Goal: Task Accomplishment & Management: Manage account settings

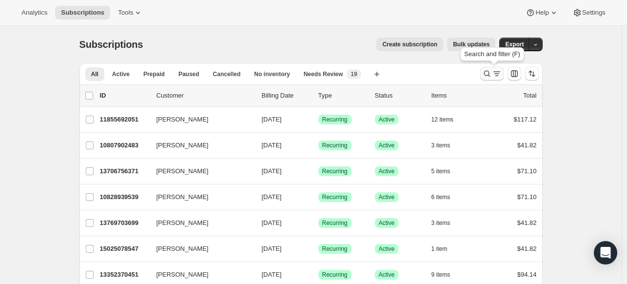
click at [489, 75] on icon "Search and filter results" at bounding box center [488, 74] width 10 height 10
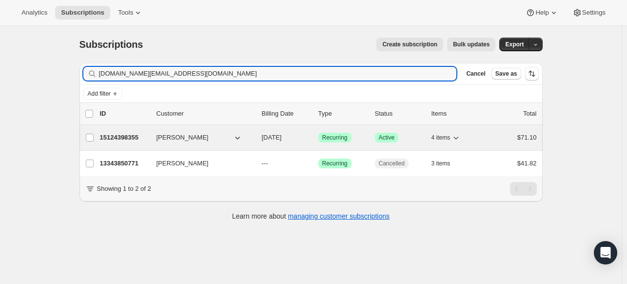
type input "[DOMAIN_NAME][EMAIL_ADDRESS][DOMAIN_NAME]"
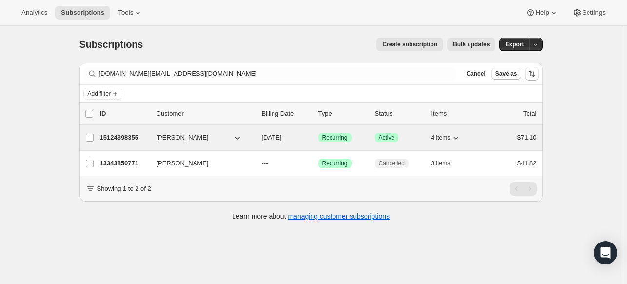
click at [123, 134] on p "15124398355" at bounding box center [124, 138] width 49 height 10
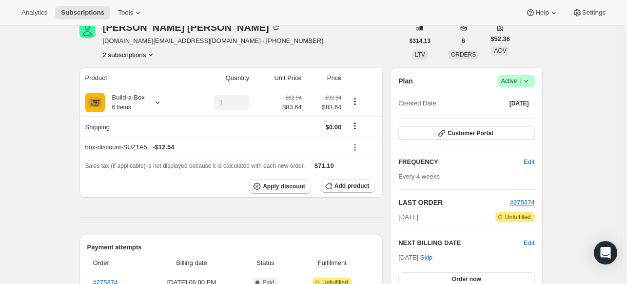
scroll to position [98, 0]
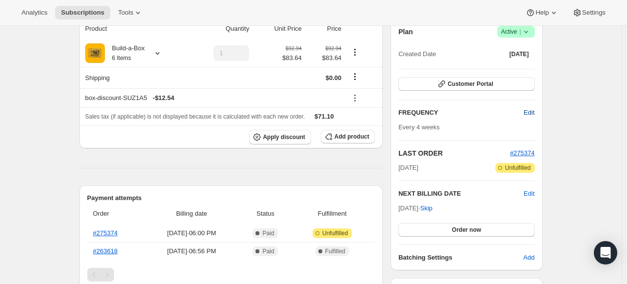
click at [527, 109] on span "Edit" at bounding box center [529, 113] width 11 height 10
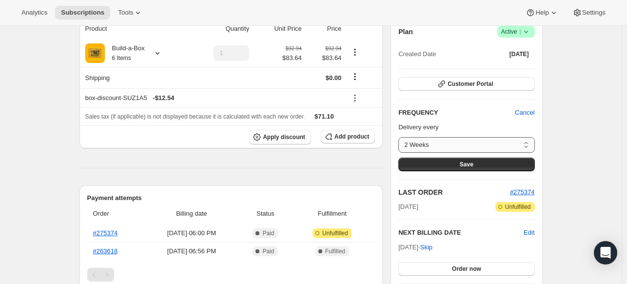
click at [447, 144] on select "2 Weeks 4 Weeks 6 Weeks 8 Weeks Custom..." at bounding box center [467, 145] width 136 height 16
select select "custom"
click at [401, 137] on select "2 Weeks 4 Weeks 6 Weeks 8 Weeks Custom..." at bounding box center [467, 145] width 136 height 16
select select "MONTH"
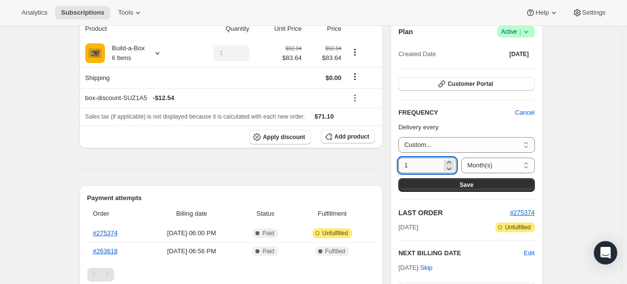
click at [421, 162] on input "1" at bounding box center [420, 166] width 43 height 16
type input "3"
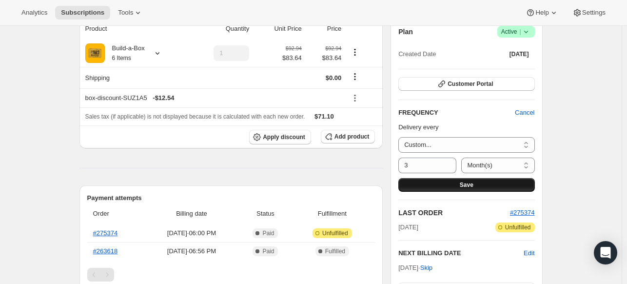
click at [434, 180] on button "Save" at bounding box center [467, 185] width 136 height 14
